Goal: Transaction & Acquisition: Purchase product/service

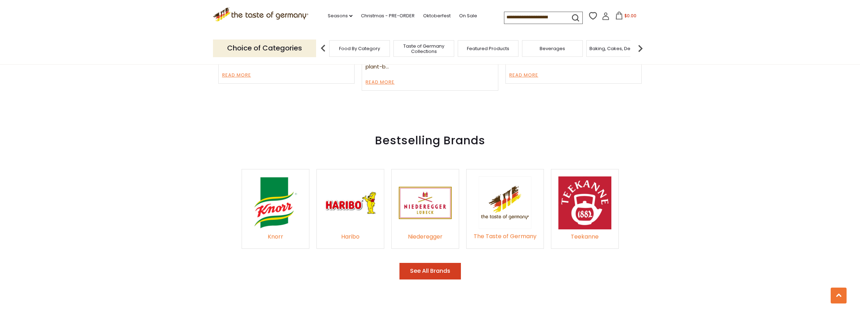
scroll to position [1095, 0]
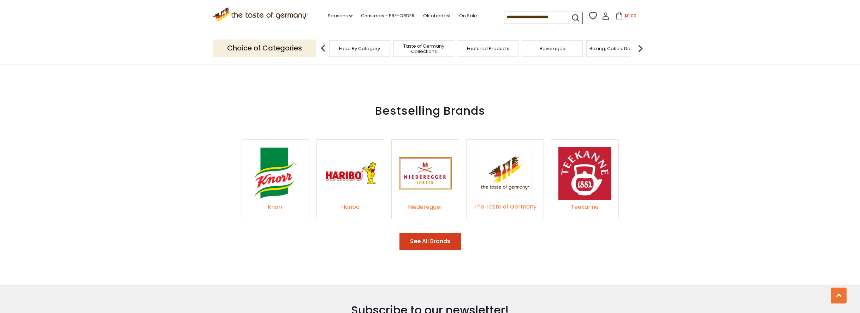
click at [276, 172] on img at bounding box center [275, 173] width 53 height 53
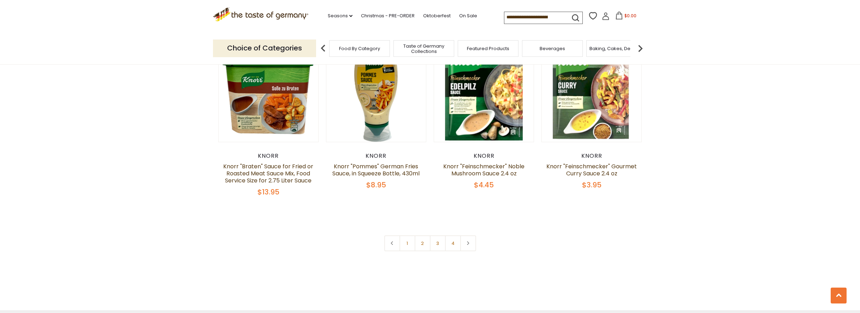
scroll to position [1519, 0]
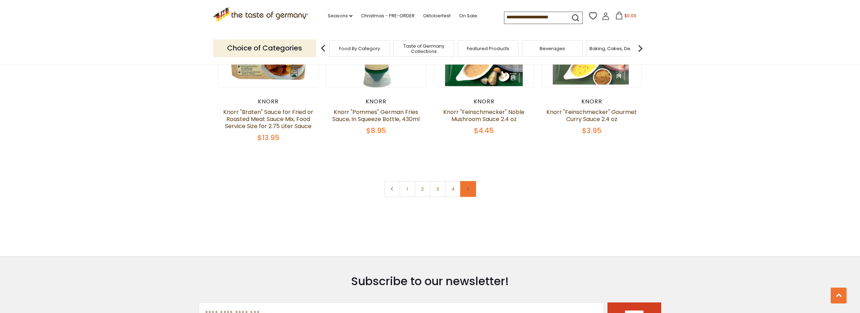
click at [468, 189] on icon at bounding box center [468, 189] width 4 height 4
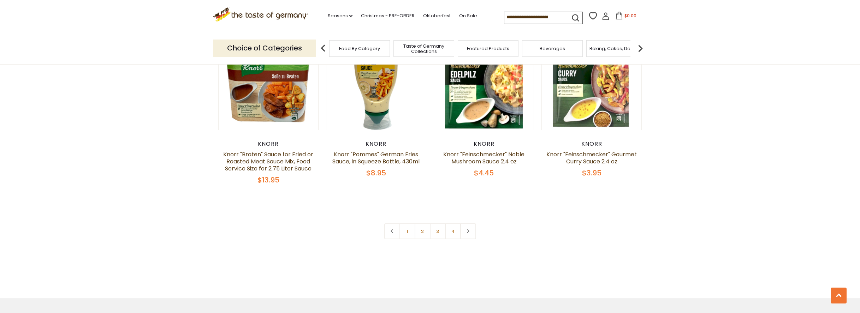
scroll to position [1484, 0]
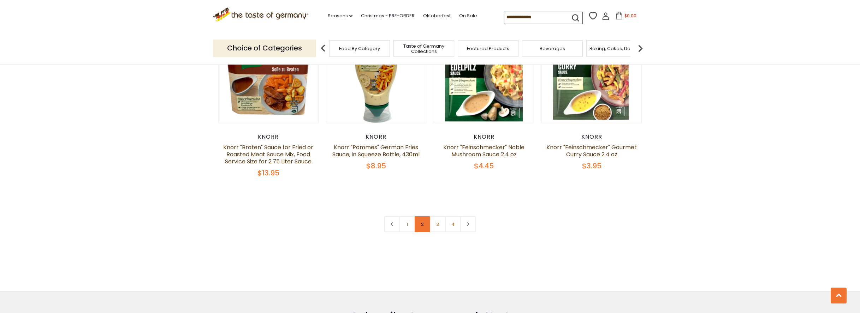
click at [420, 222] on link "2" at bounding box center [423, 225] width 16 height 16
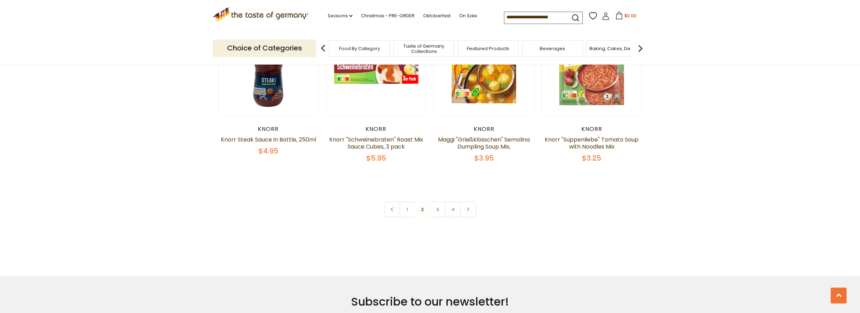
scroll to position [1519, 0]
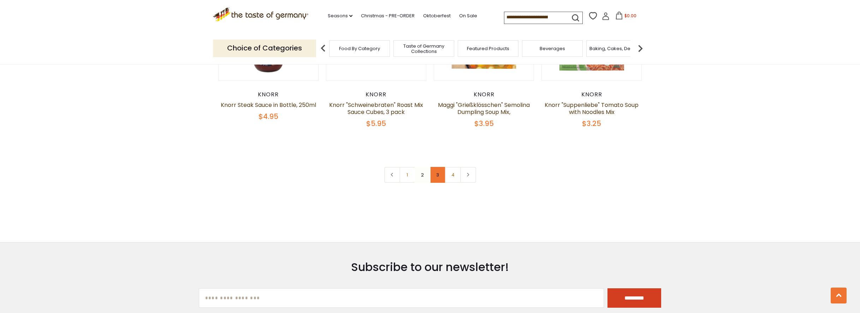
click at [437, 182] on link "3" at bounding box center [438, 175] width 16 height 16
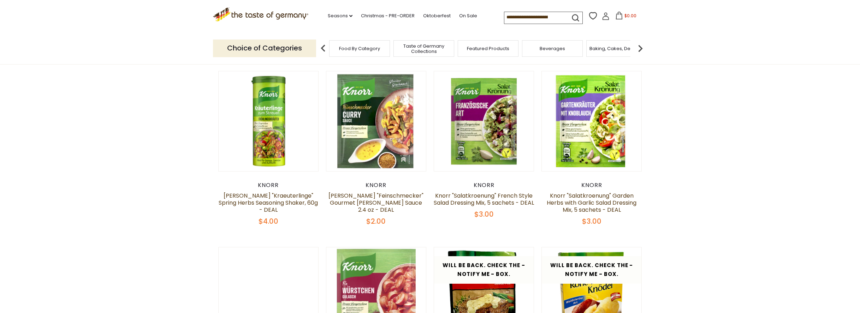
scroll to position [234, 0]
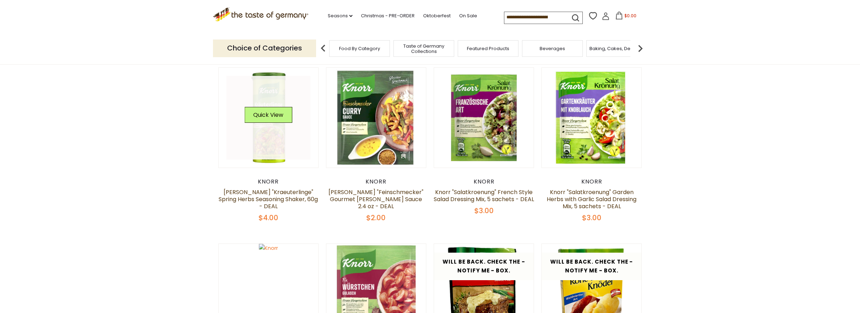
click at [266, 132] on link at bounding box center [268, 118] width 84 height 84
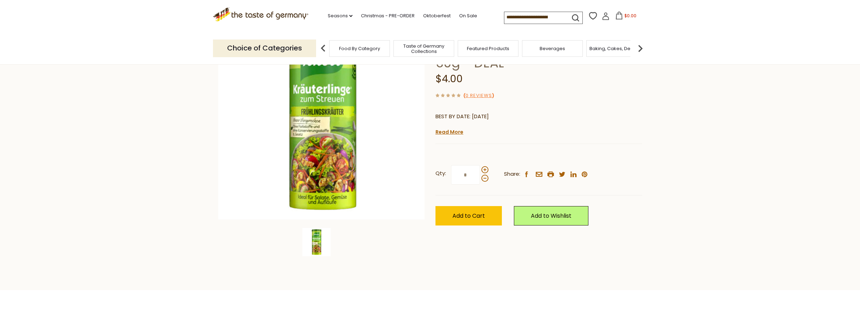
scroll to position [106, 0]
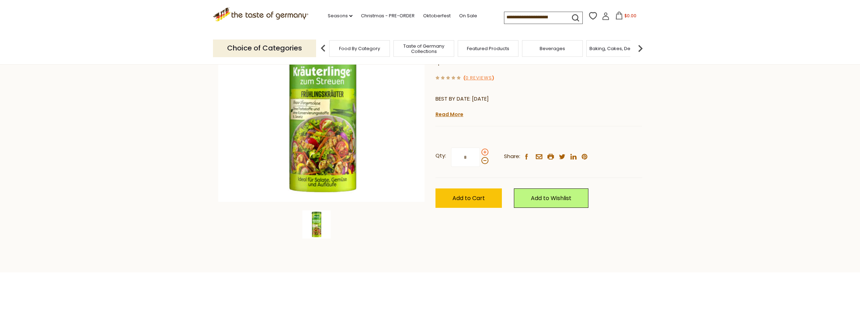
click at [485, 153] on span at bounding box center [484, 152] width 7 height 7
click at [480, 153] on input "*" at bounding box center [465, 157] width 29 height 19
click at [485, 153] on span at bounding box center [484, 152] width 7 height 7
click at [480, 153] on input "*" at bounding box center [465, 157] width 29 height 19
click at [485, 160] on span at bounding box center [484, 160] width 7 height 7
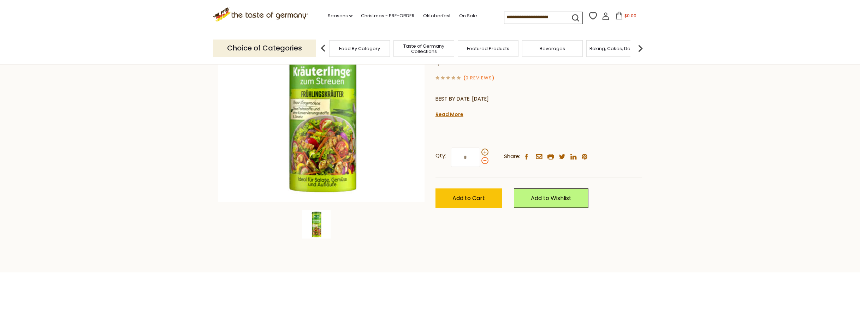
click at [480, 160] on input "*" at bounding box center [465, 157] width 29 height 19
type input "*"
click at [466, 197] on span "Add to Cart" at bounding box center [468, 198] width 32 height 8
